Goal: Transaction & Acquisition: Purchase product/service

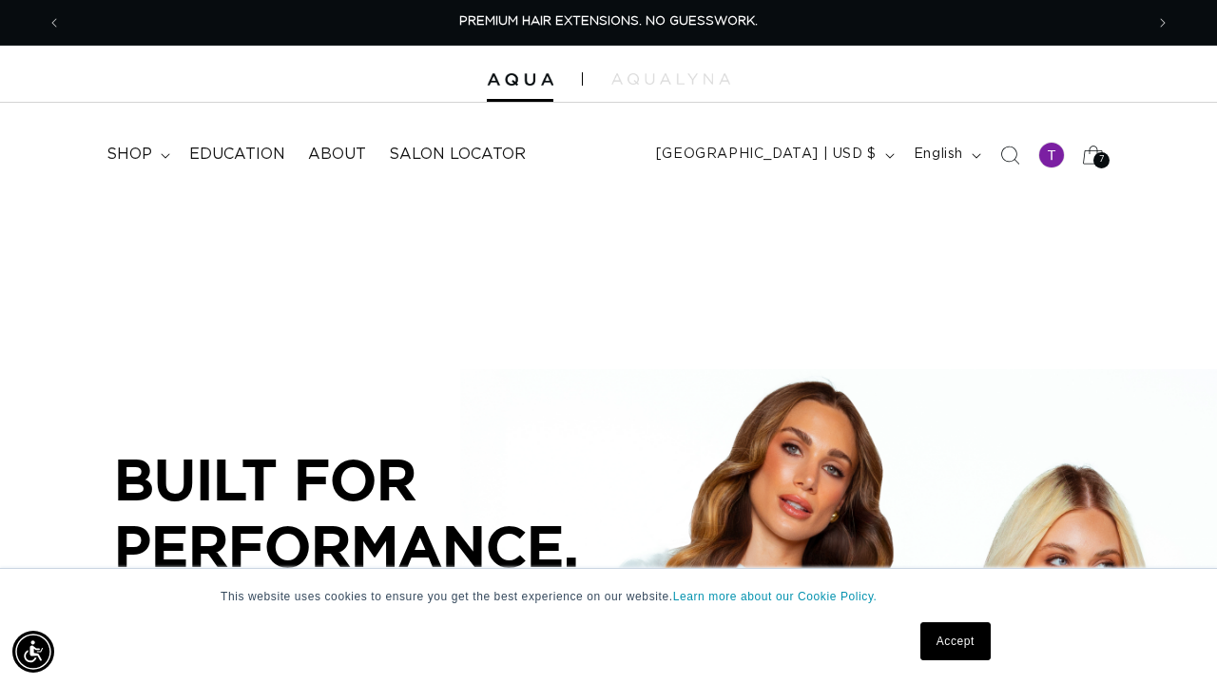
click at [1099, 162] on span "7" at bounding box center [1102, 160] width 6 height 16
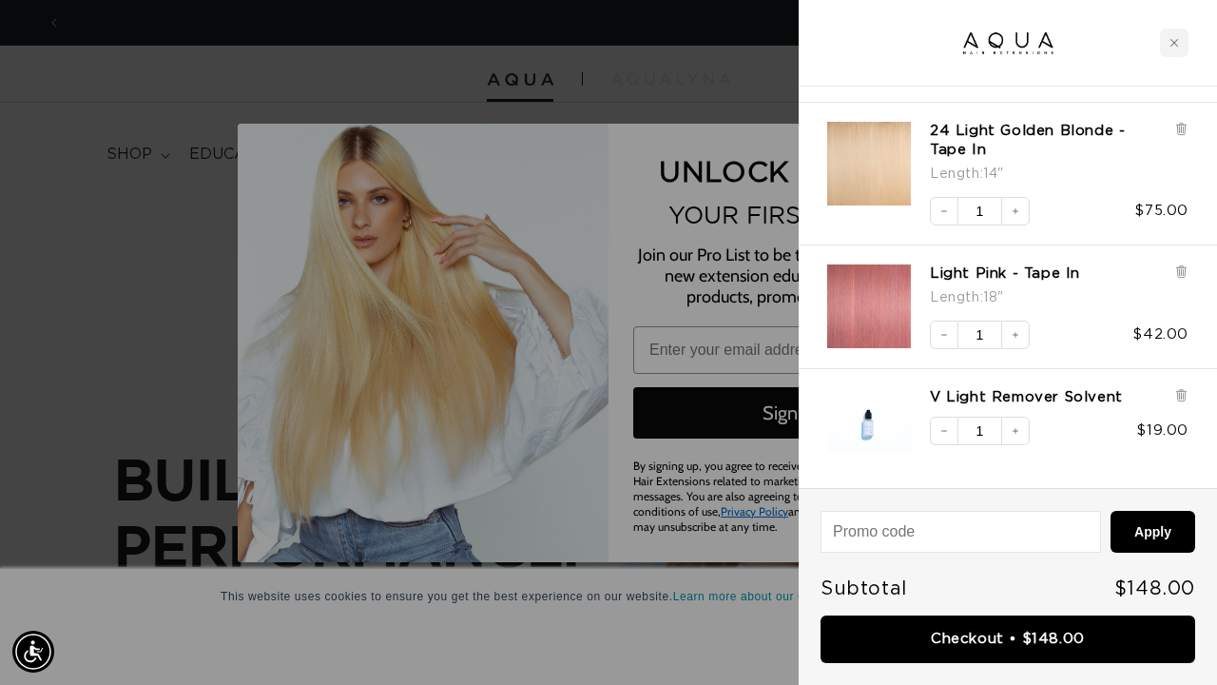
scroll to position [0, 1082]
type input "forbes.taylorsg@gmail.com"
click at [524, 315] on div at bounding box center [608, 342] width 1217 height 685
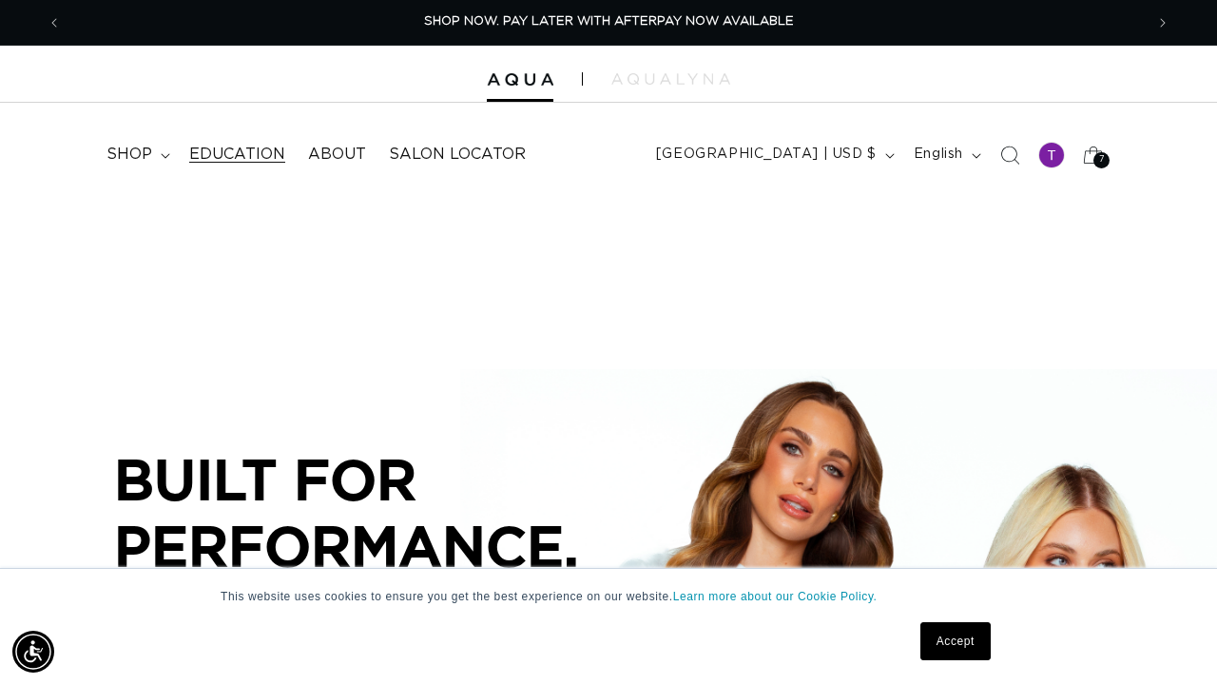
scroll to position [0, 0]
click at [147, 160] on span "shop" at bounding box center [129, 155] width 46 height 20
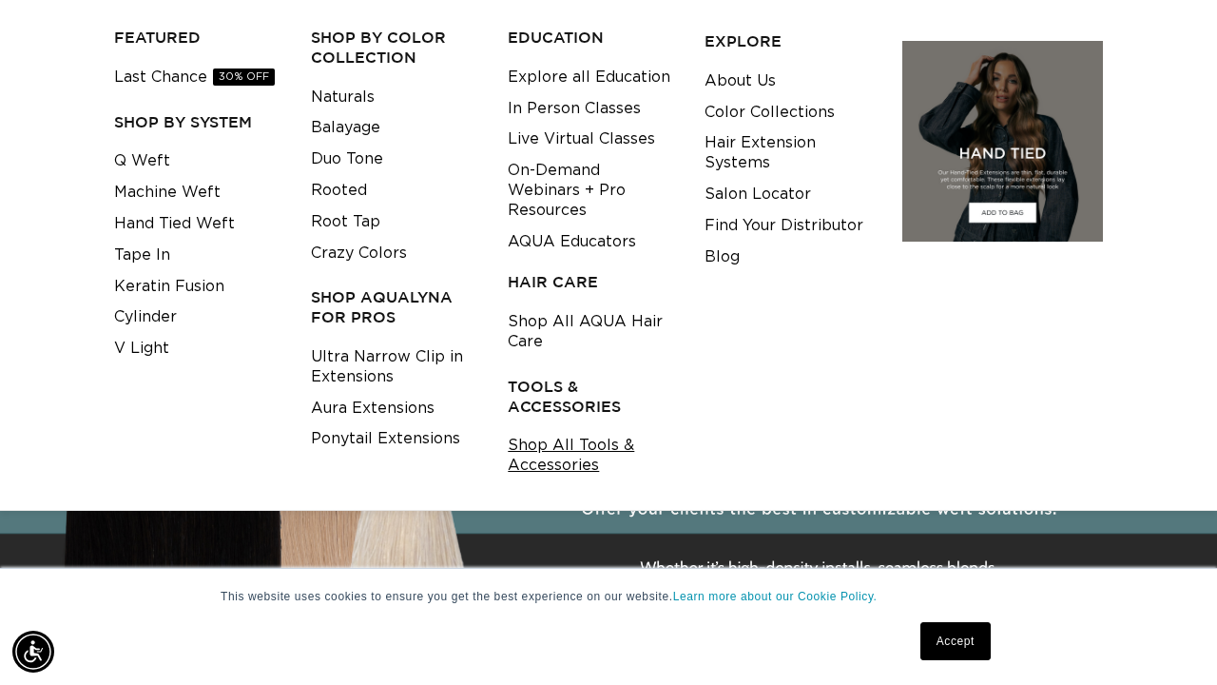
click at [557, 441] on link "Shop All Tools & Accessories" at bounding box center [591, 455] width 167 height 51
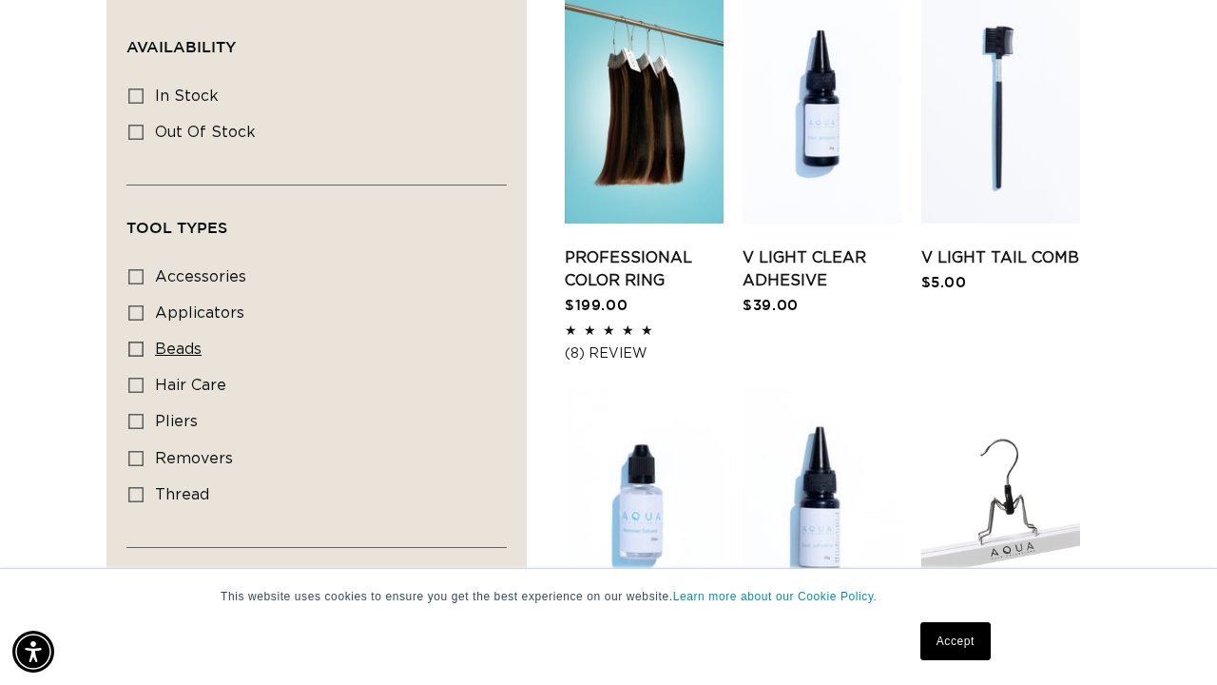
click at [136, 345] on icon at bounding box center [135, 348] width 15 height 15
click at [136, 345] on input "beads beads (2 products)" at bounding box center [135, 348] width 15 height 15
checkbox input "true"
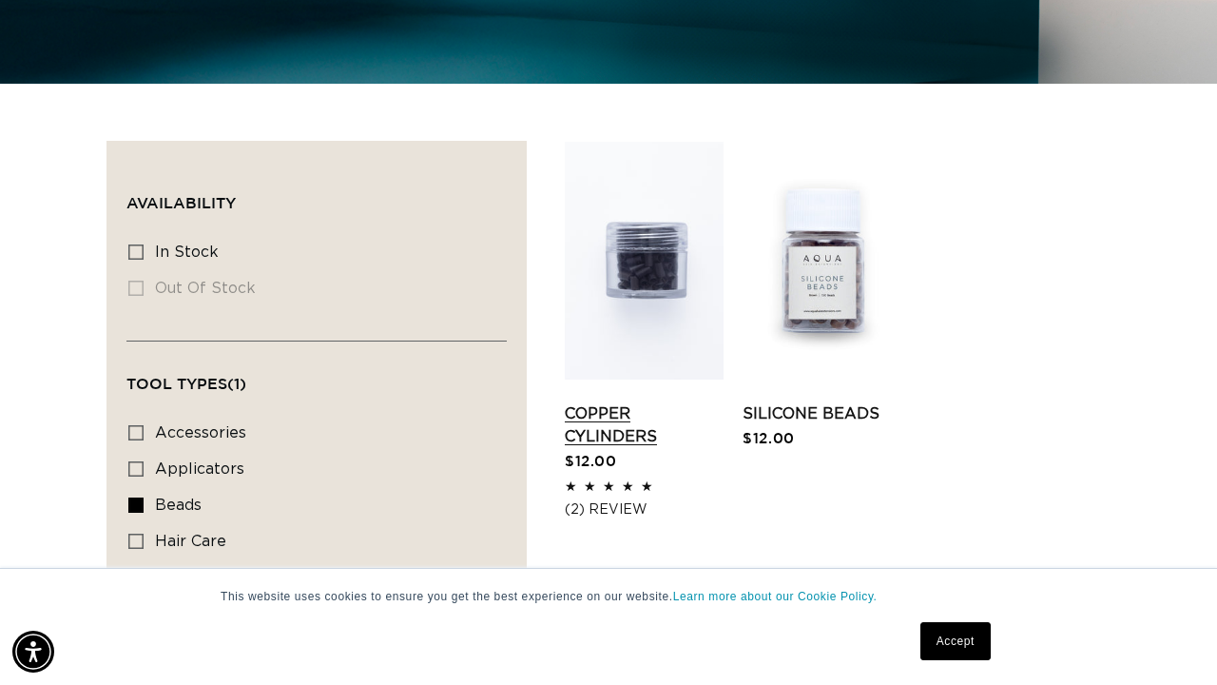
scroll to position [0, 2164]
click at [670, 402] on link "Copper Cylinders" at bounding box center [644, 425] width 159 height 46
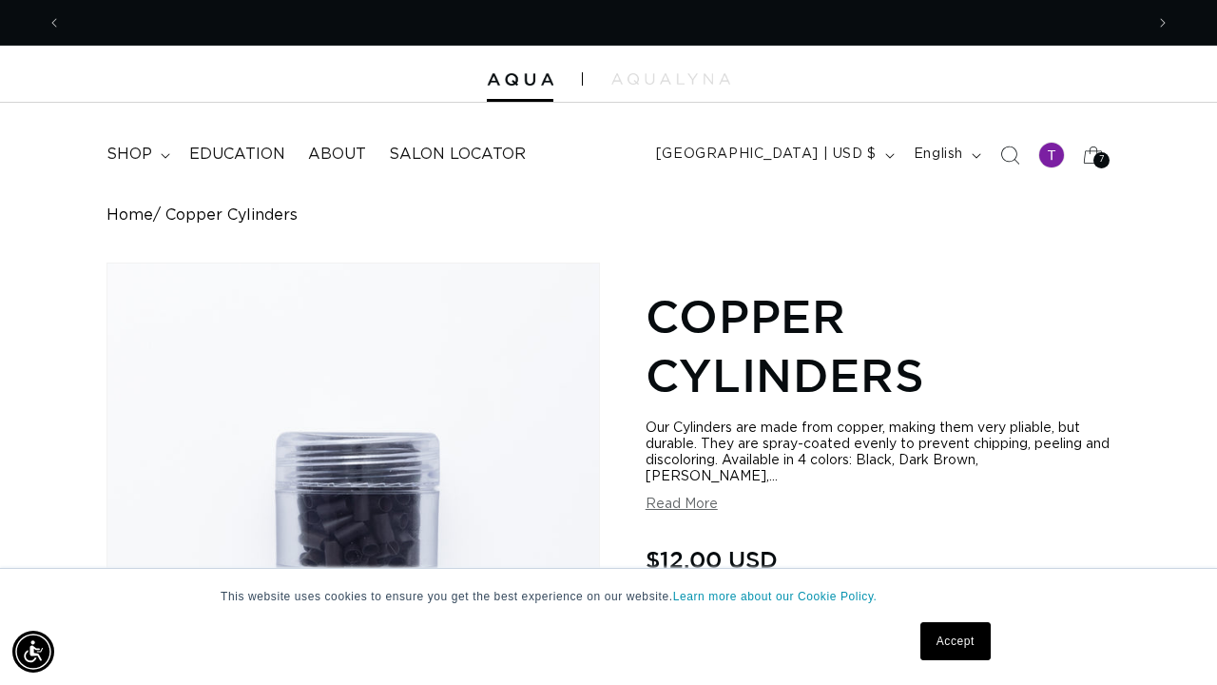
scroll to position [0, 2164]
click at [1009, 153] on icon "Search" at bounding box center [1009, 155] width 20 height 20
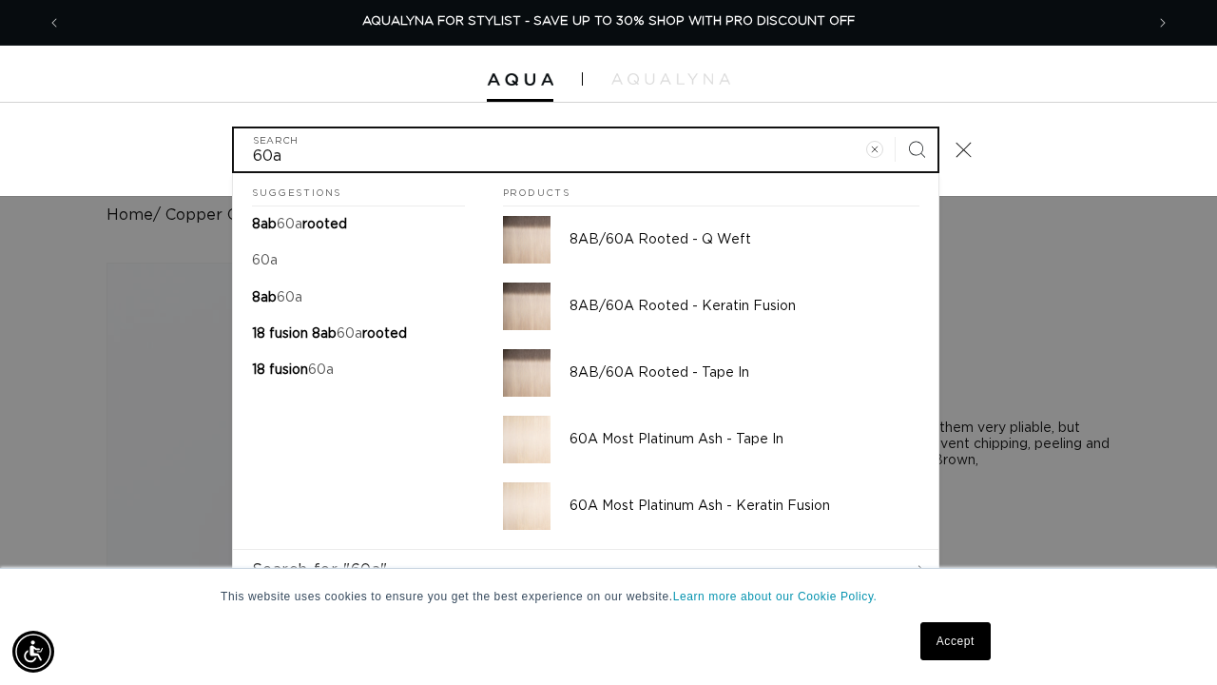
type input "60a"
click at [916, 147] on button "Search" at bounding box center [917, 149] width 42 height 42
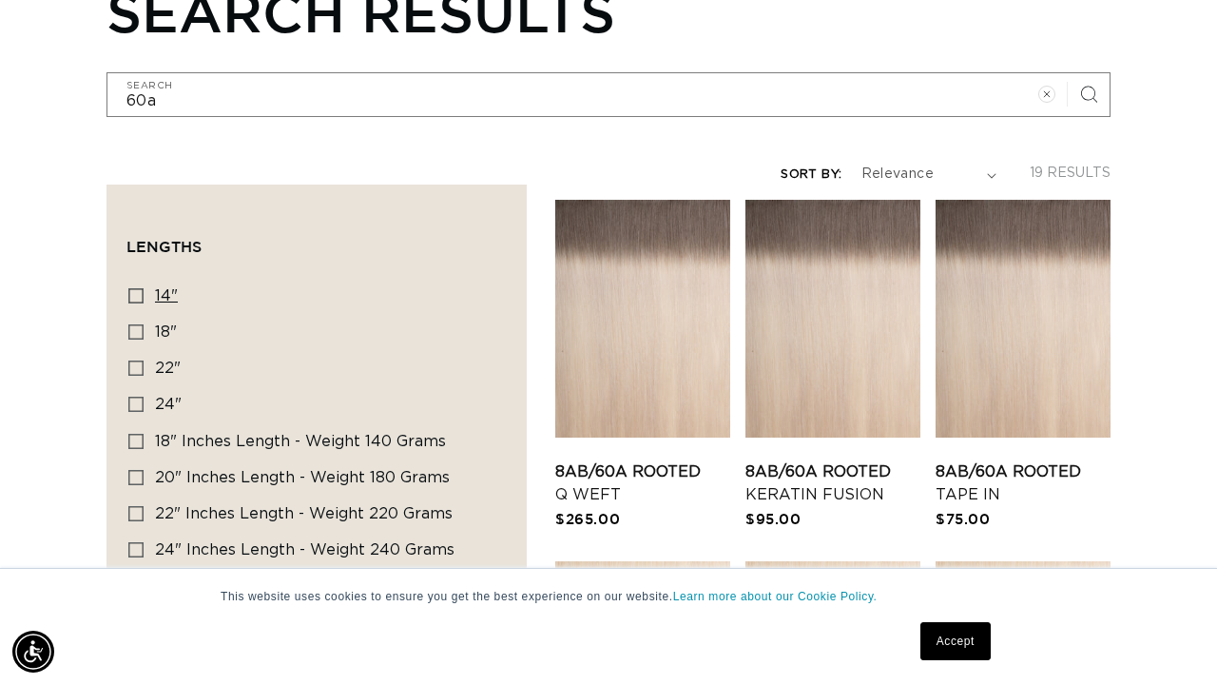
click at [132, 290] on icon at bounding box center [135, 295] width 15 height 15
click at [132, 290] on input "14" 14" (2 products)" at bounding box center [135, 295] width 15 height 15
checkbox input "true"
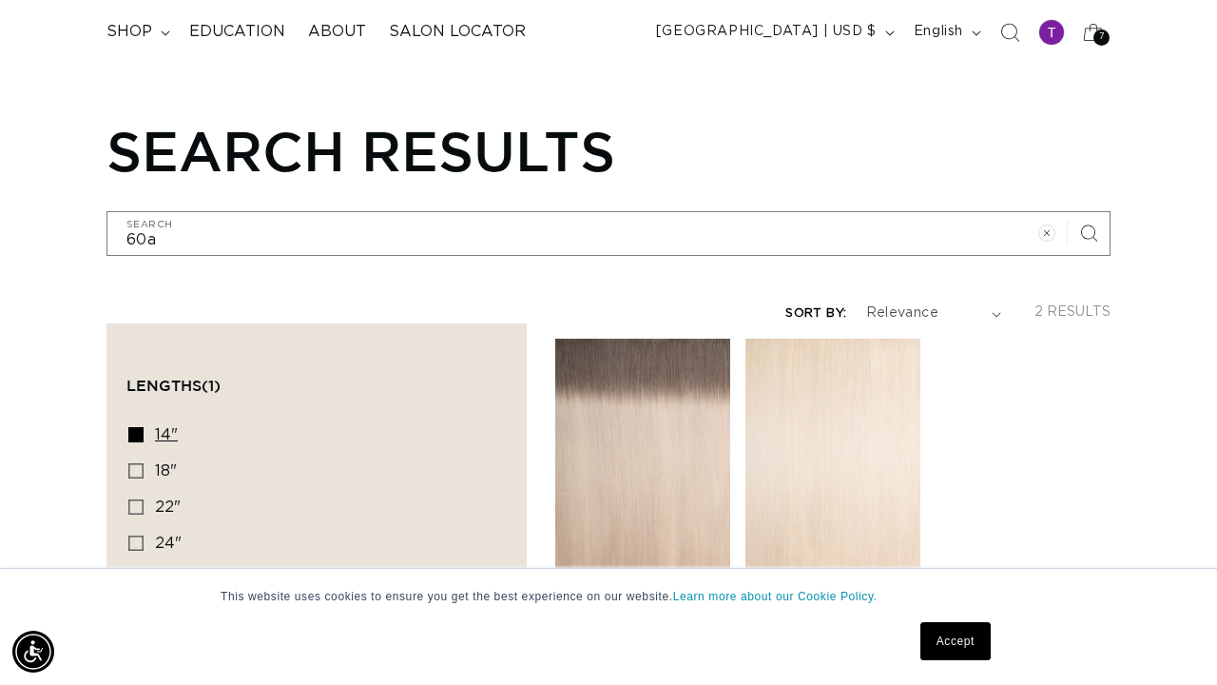
scroll to position [0, 1082]
click at [133, 429] on icon at bounding box center [135, 434] width 15 height 15
click at [133, 429] on input "14" 14" (2 products)" at bounding box center [135, 434] width 15 height 15
checkbox input "false"
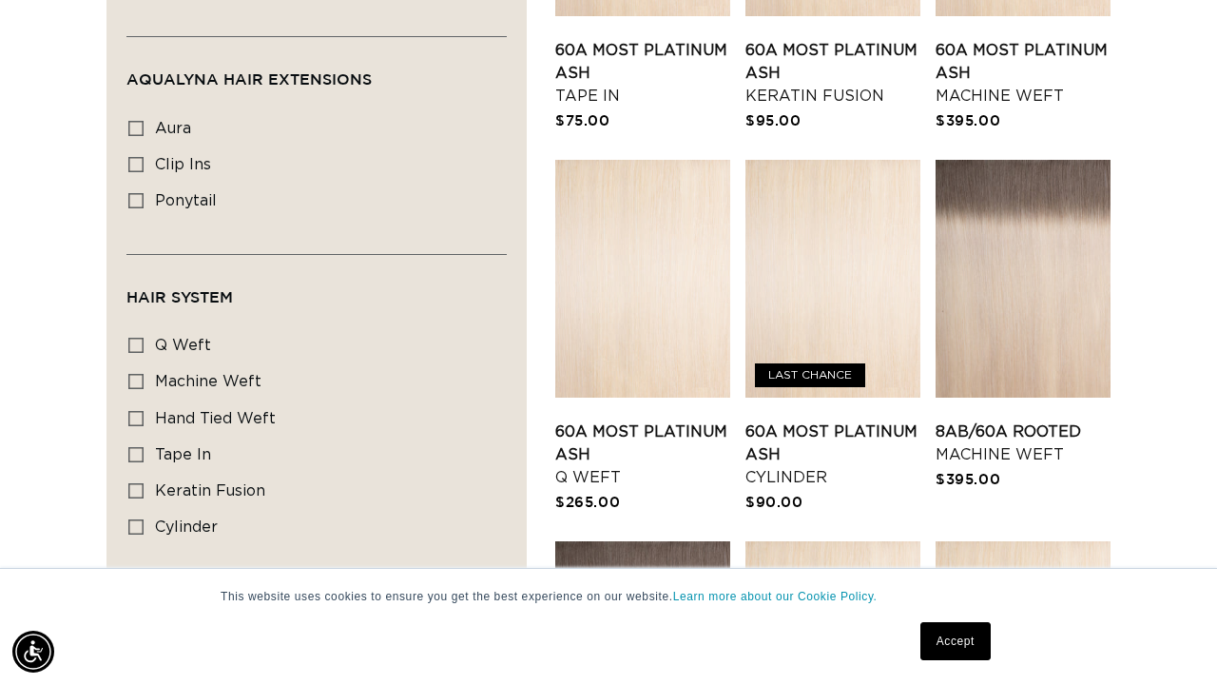
scroll to position [1044, 0]
click at [141, 338] on icon at bounding box center [135, 345] width 15 height 15
click at [141, 338] on input "q weft q weft (2 products)" at bounding box center [135, 345] width 15 height 15
checkbox input "true"
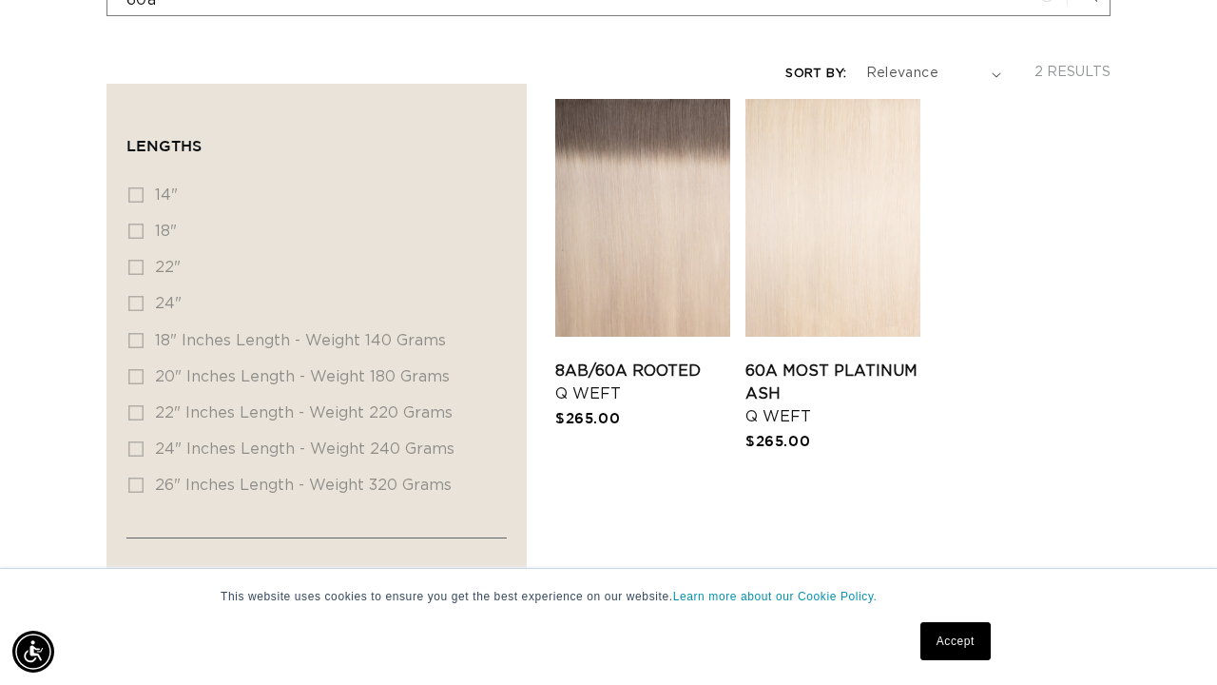
scroll to position [369, 0]
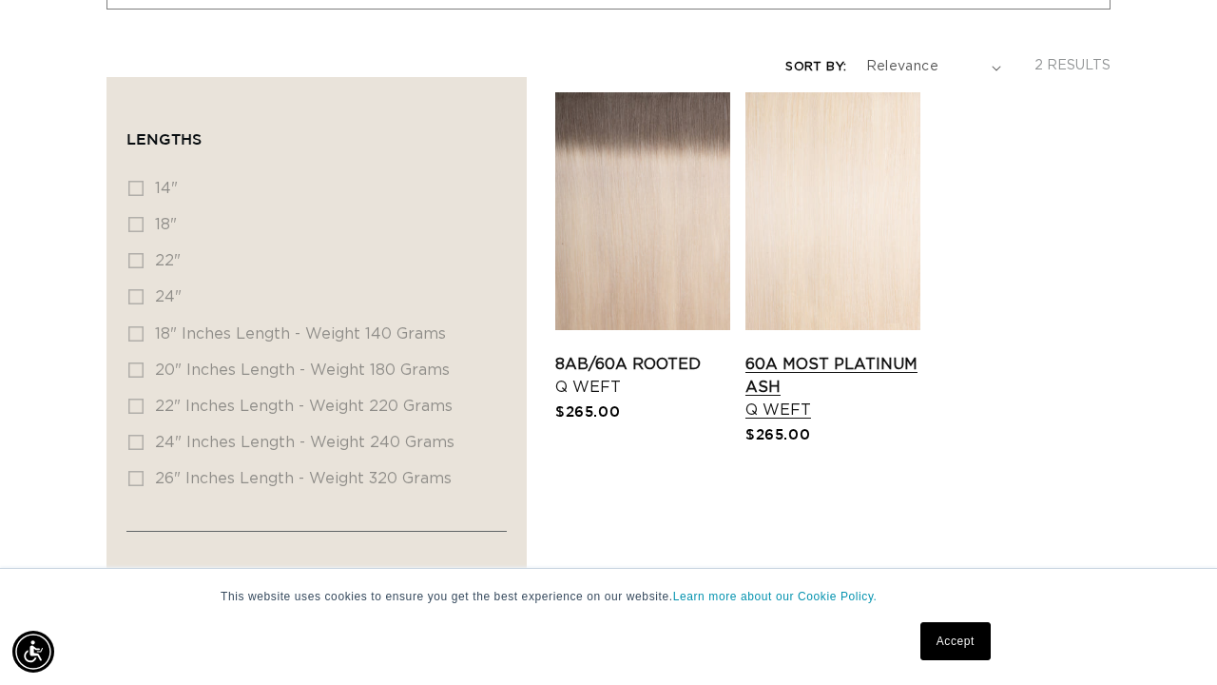
click at [807, 353] on link "60A Most Platinum Ash Q Weft" at bounding box center [832, 387] width 175 height 68
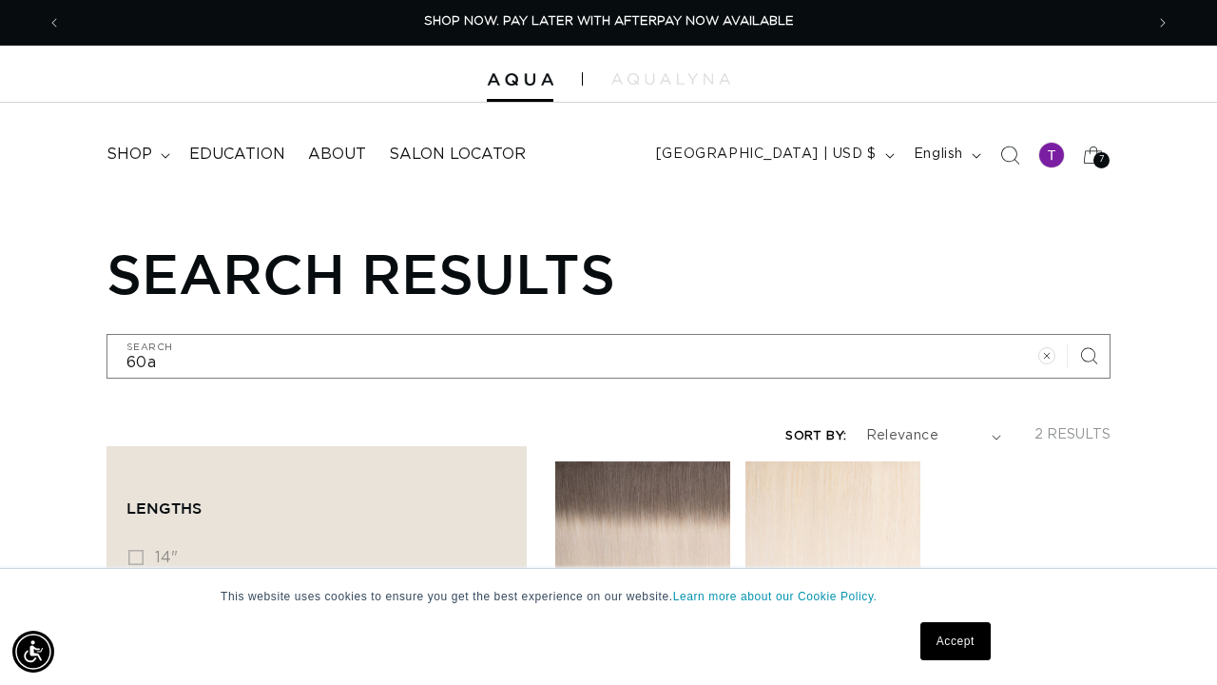
scroll to position [0, 0]
click at [1091, 145] on icon at bounding box center [1093, 154] width 45 height 45
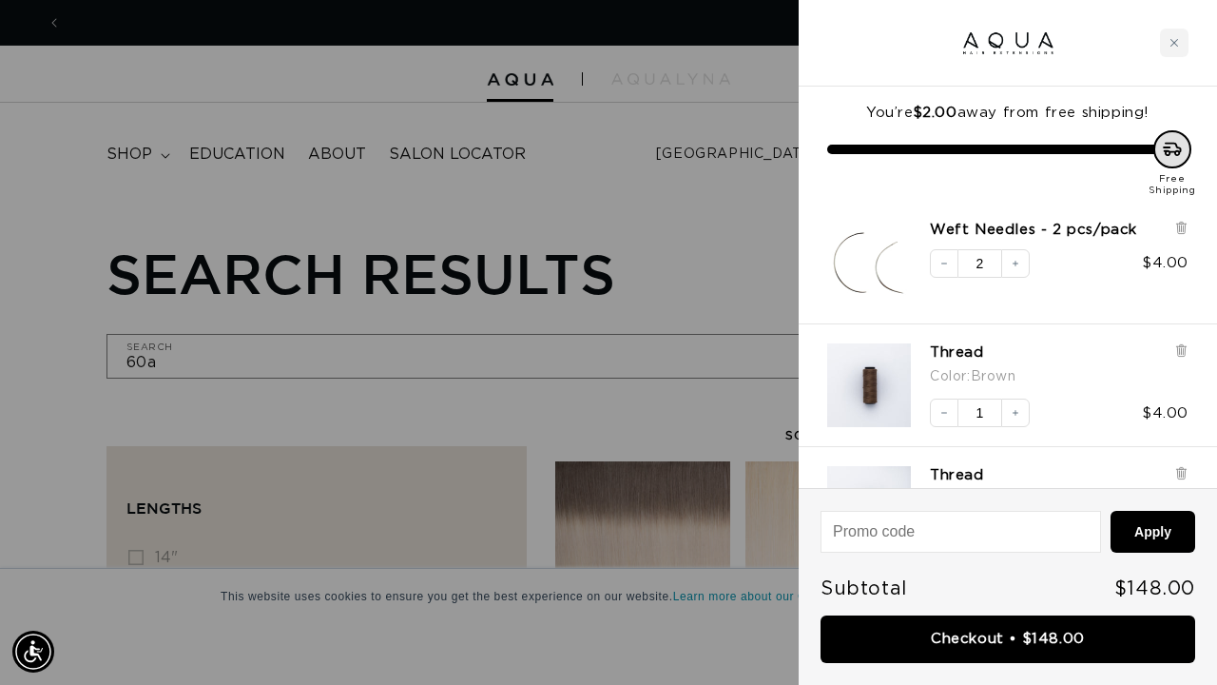
click at [694, 227] on div at bounding box center [608, 342] width 1217 height 685
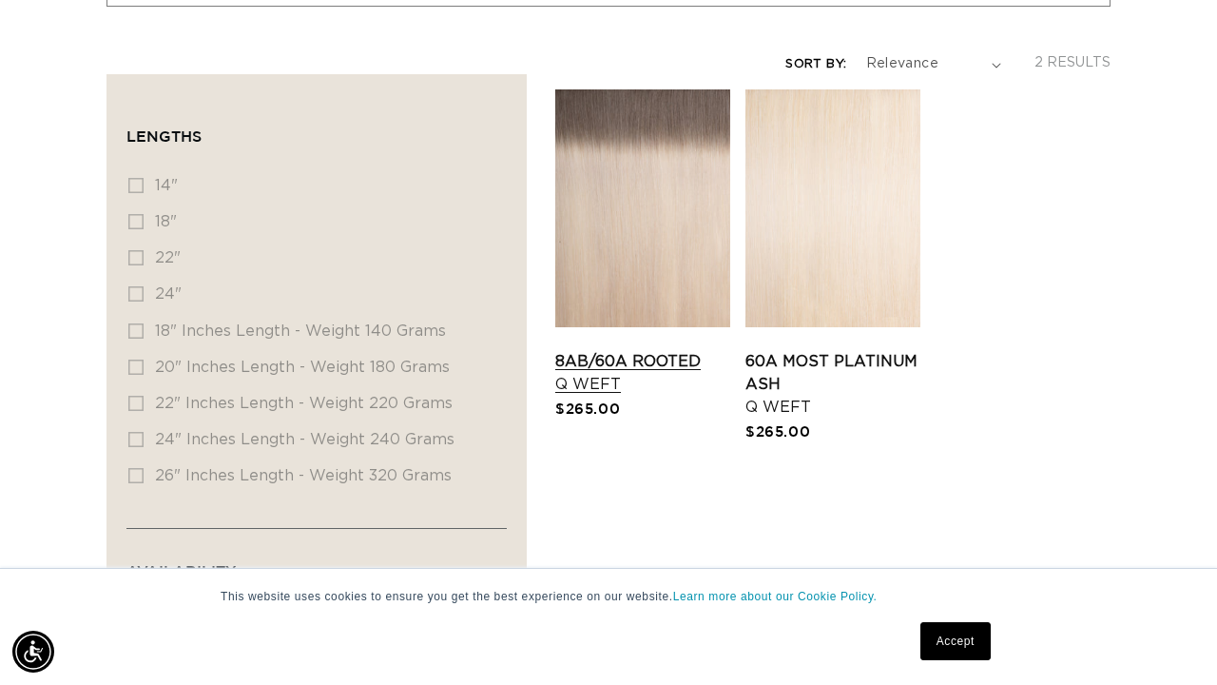
scroll to position [374, 0]
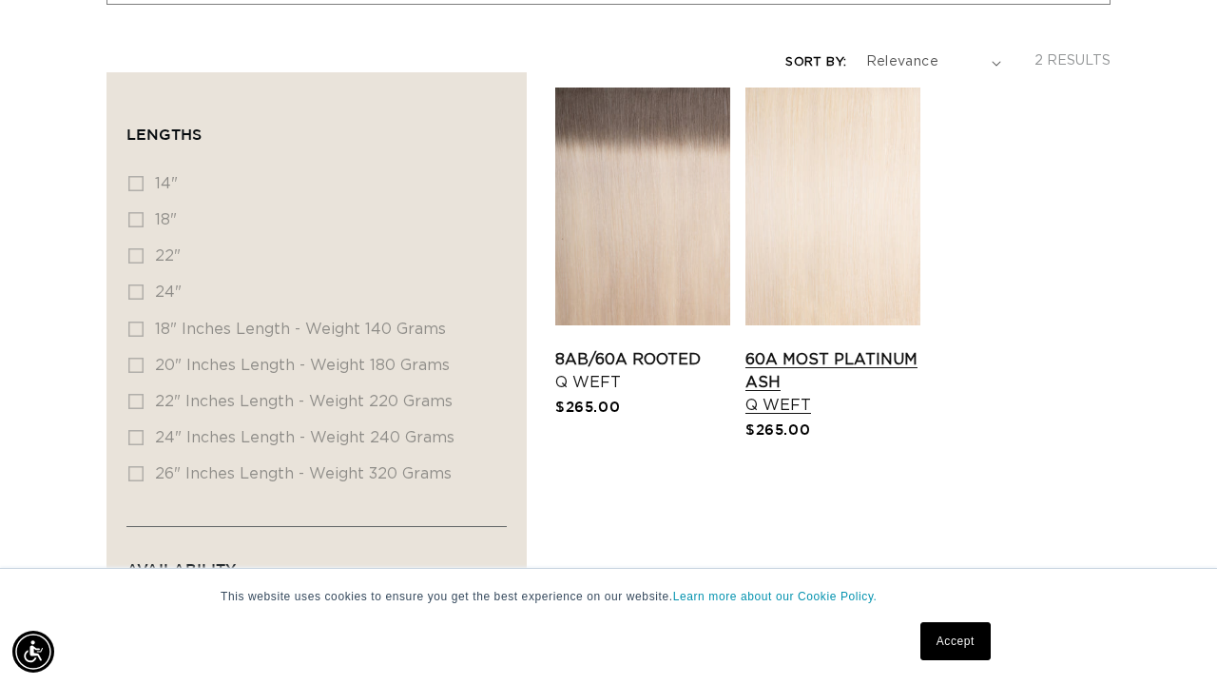
click at [775, 368] on link "60A Most Platinum Ash Q Weft" at bounding box center [832, 382] width 175 height 68
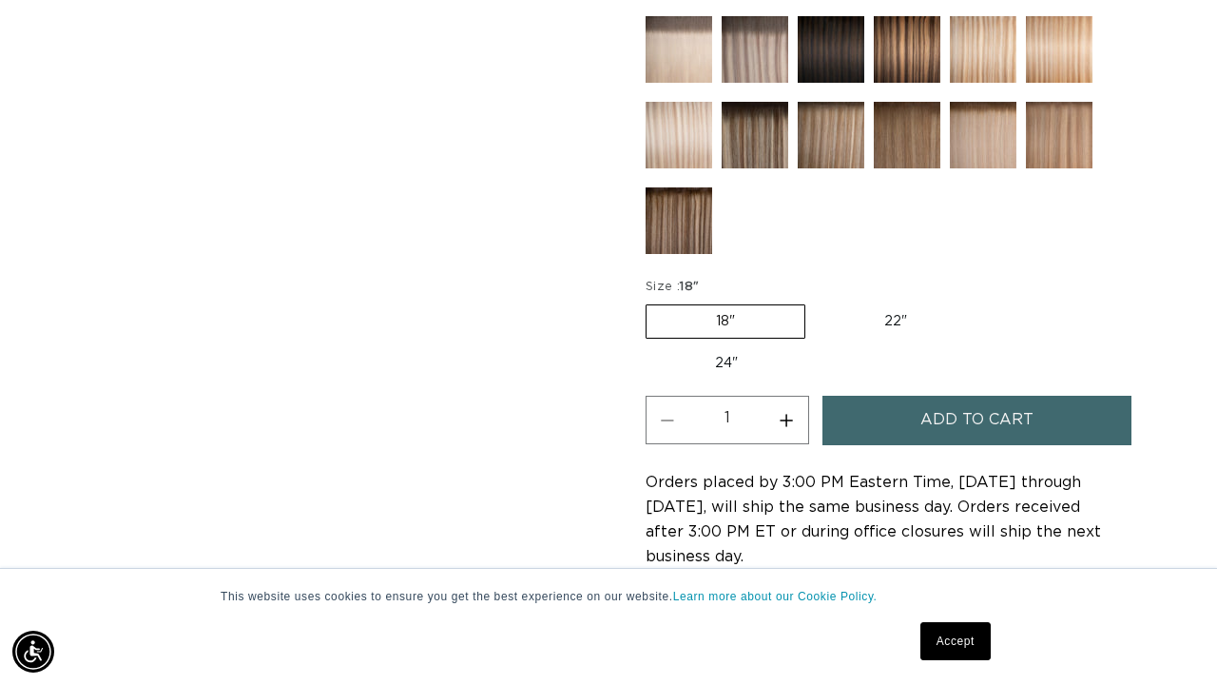
scroll to position [987, 0]
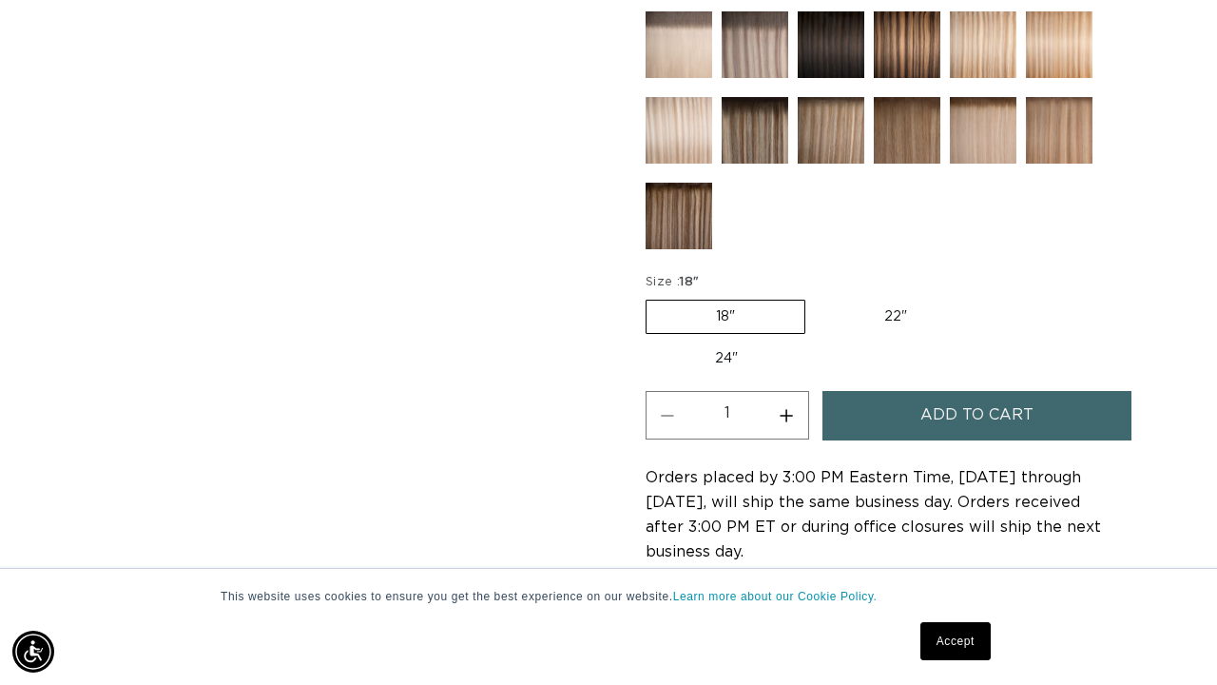
click at [788, 415] on button "Increase quantity for 60A Most Platinum Ash - Q Weft" at bounding box center [786, 415] width 43 height 48
type input "3"
click at [940, 409] on span "Add to cart" at bounding box center [976, 415] width 113 height 48
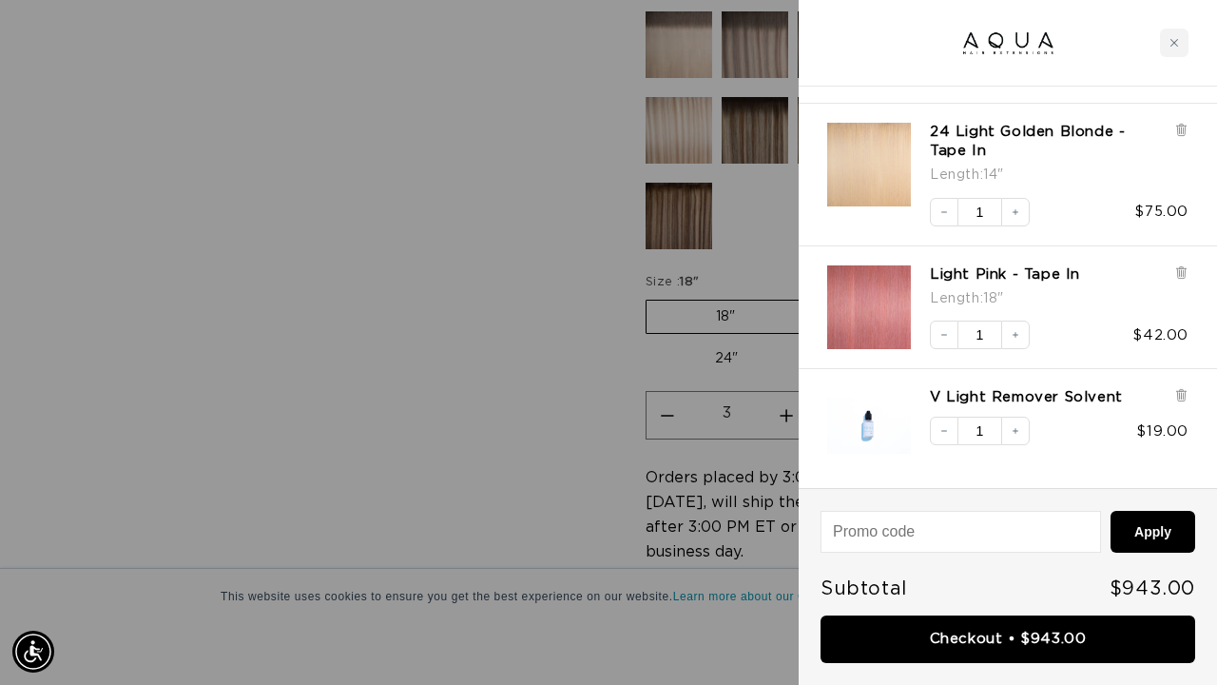
scroll to position [0, 0]
click at [609, 342] on div at bounding box center [608, 342] width 1217 height 685
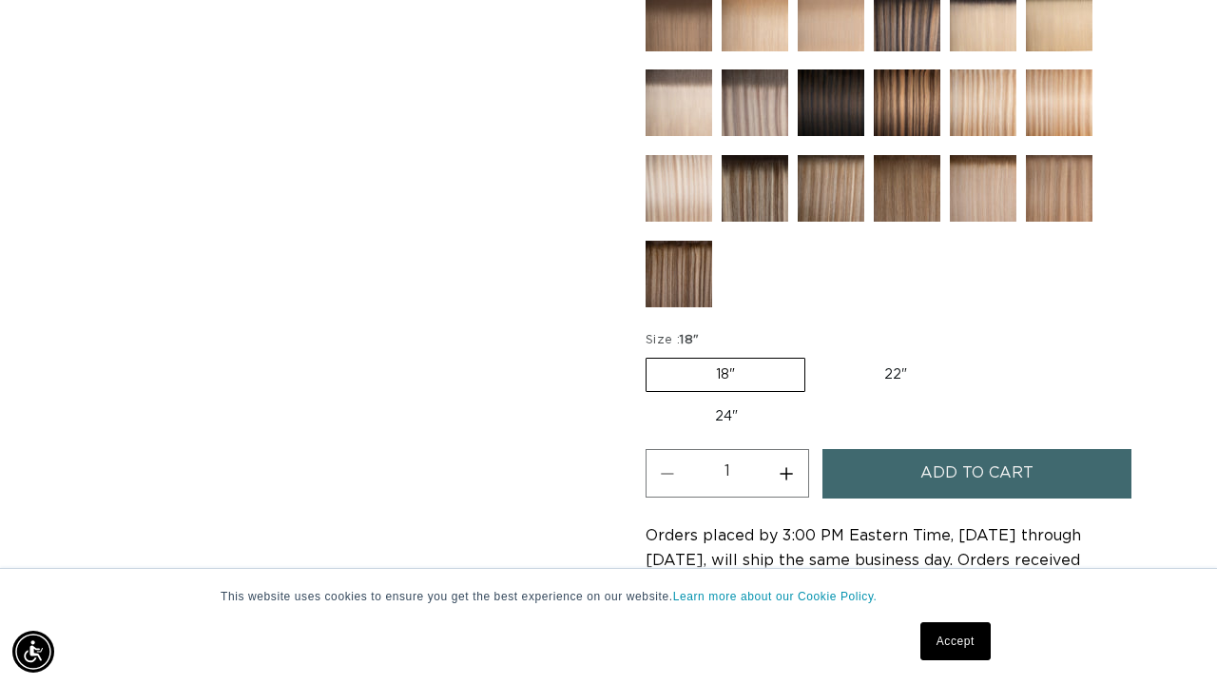
scroll to position [0, 2164]
click at [791, 479] on button "Increase quantity for 60A Most Platinum Ash - Q Weft" at bounding box center [786, 473] width 43 height 48
type input "3"
click at [855, 483] on button "Add to cart" at bounding box center [976, 473] width 309 height 48
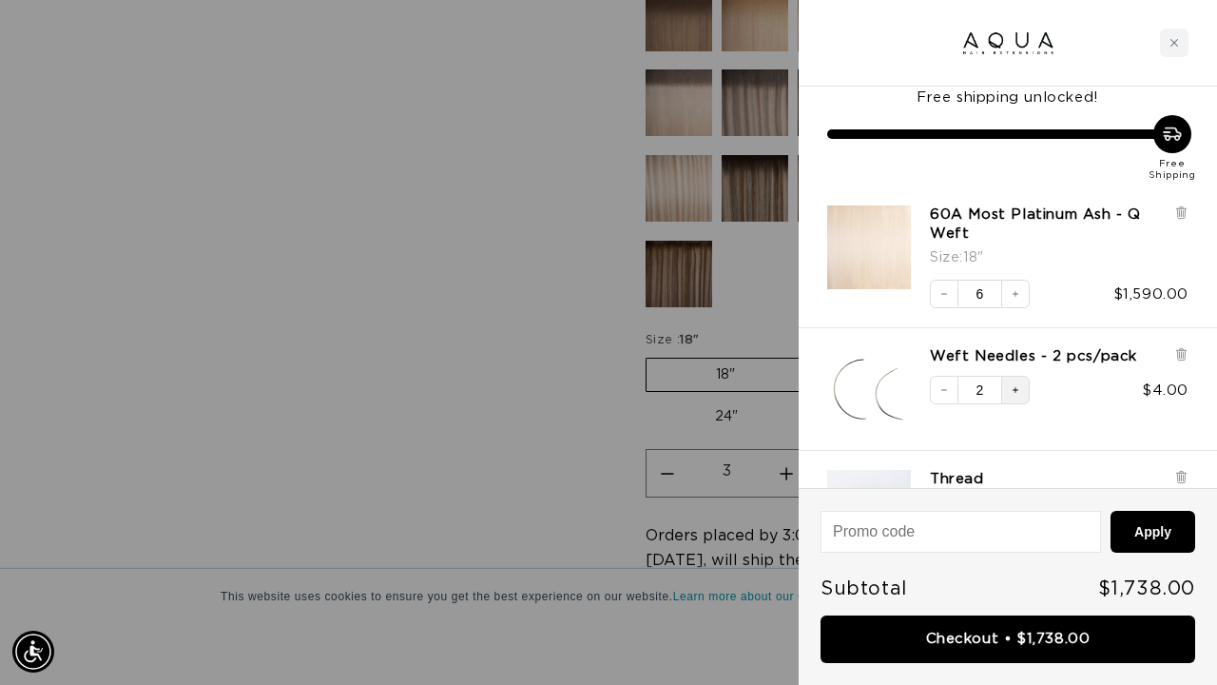
scroll to position [19, 0]
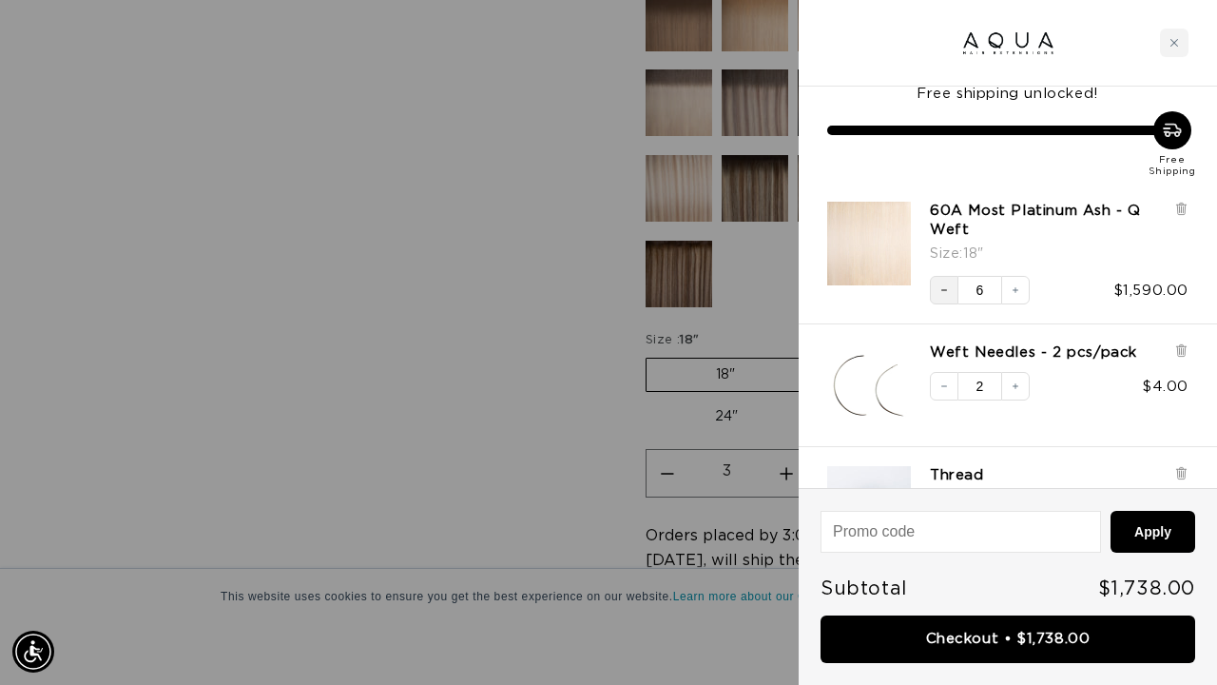
click at [941, 286] on icon "Decrease quantity" at bounding box center [943, 289] width 11 height 11
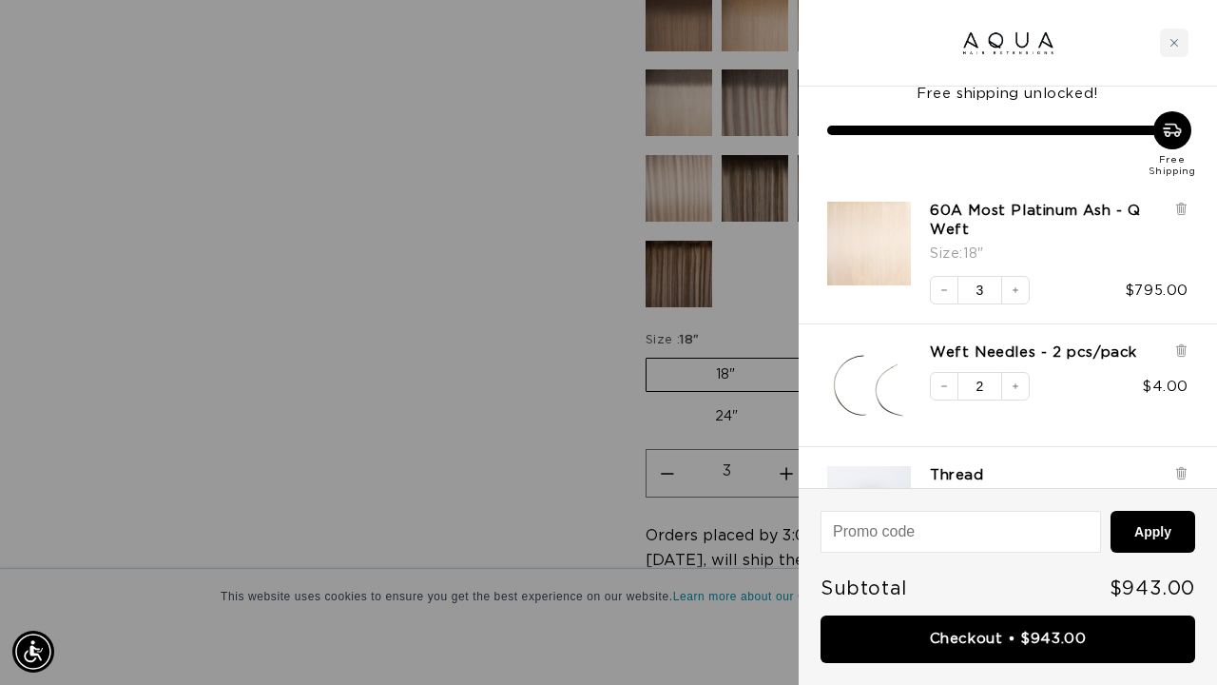
scroll to position [0, 0]
click at [456, 306] on div at bounding box center [608, 342] width 1217 height 685
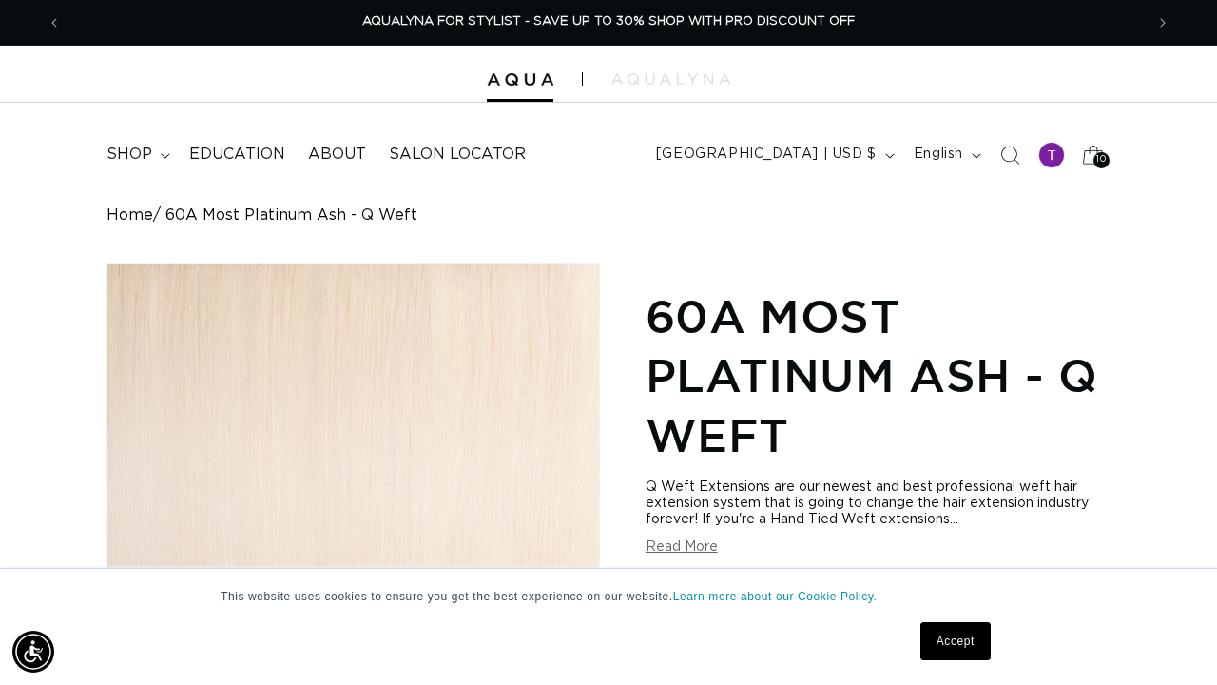
click at [1081, 152] on icon at bounding box center [1093, 154] width 45 height 45
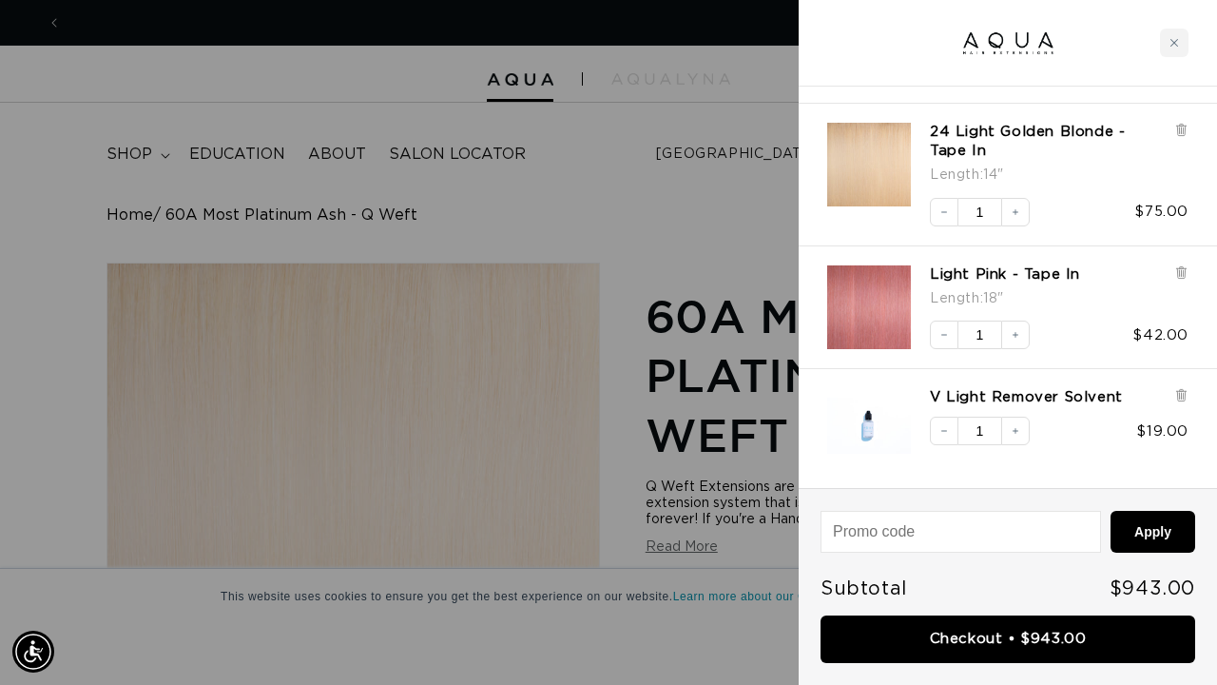
scroll to position [0, 1082]
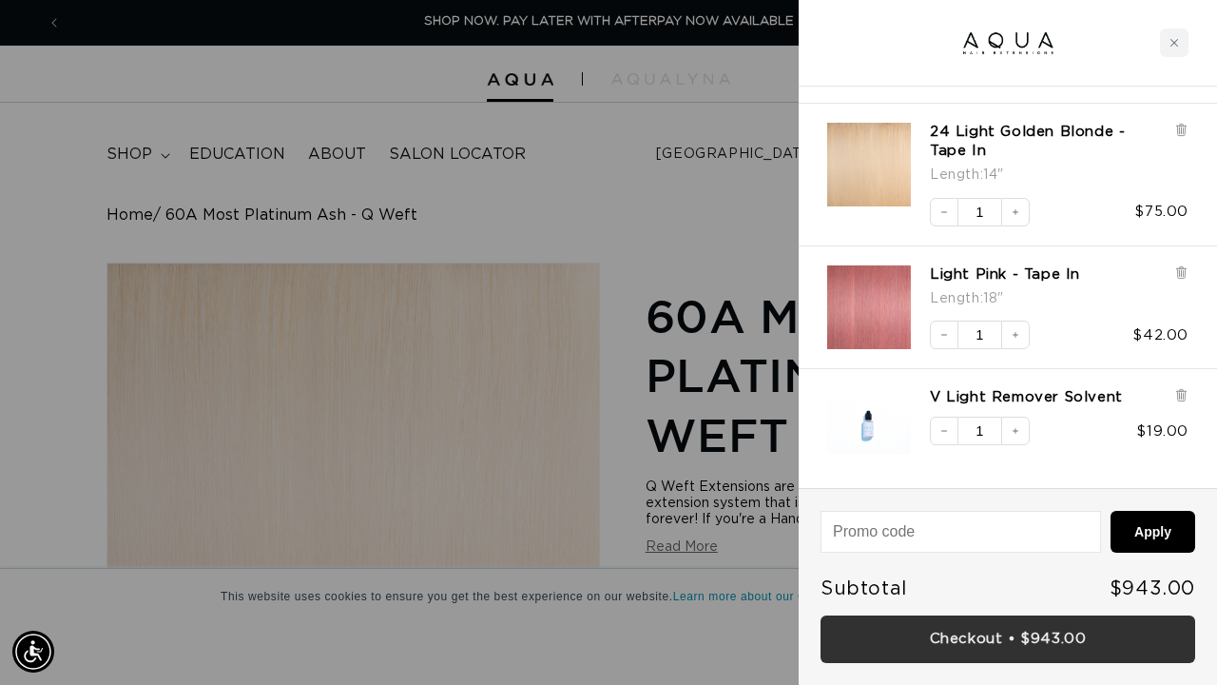
click at [993, 645] on link "Checkout • $943.00" at bounding box center [1008, 639] width 375 height 48
